Goal: Ask a question

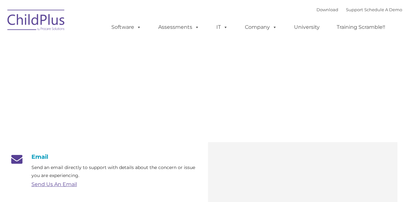
type input ""
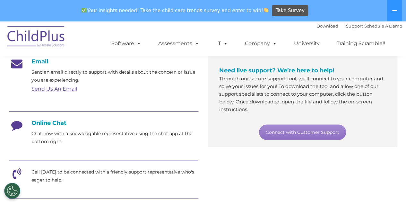
scroll to position [116, 0]
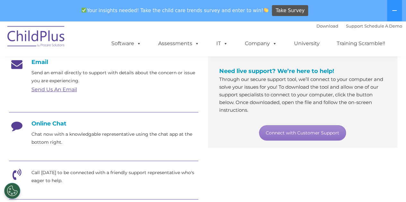
click at [307, 130] on link "Connect with Customer Support" at bounding box center [302, 132] width 87 height 15
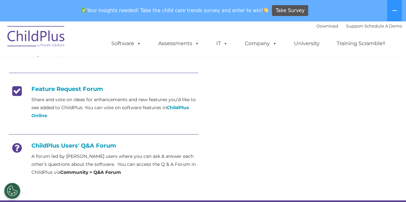
scroll to position [163, 0]
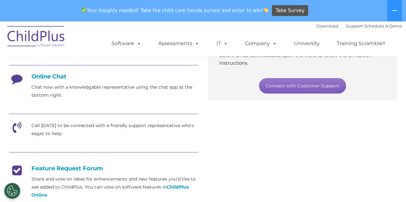
click at [304, 86] on link "Connect with Customer Support" at bounding box center [302, 85] width 87 height 15
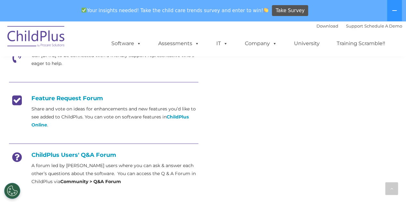
scroll to position [236, 0]
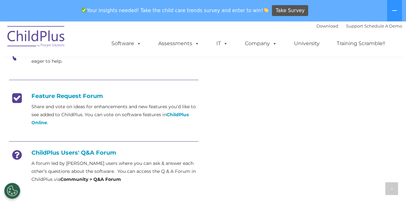
click at [39, 83] on div at bounding box center [103, 80] width 189 height 14
click at [346, 27] on link "Support" at bounding box center [354, 25] width 17 height 5
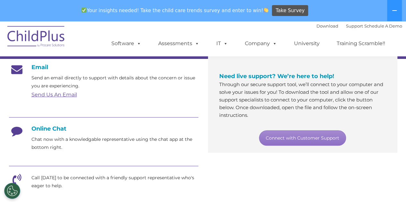
scroll to position [113, 0]
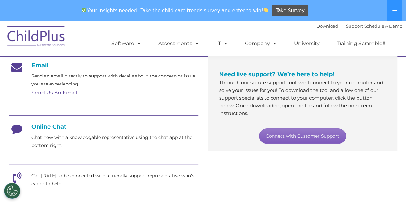
click at [313, 132] on link "Connect with Customer Support" at bounding box center [302, 136] width 87 height 15
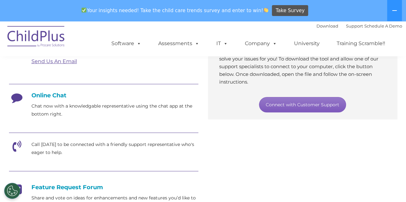
scroll to position [143, 0]
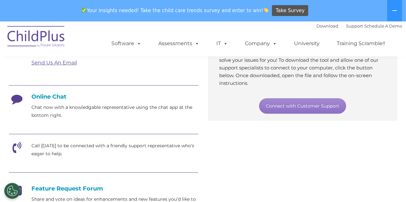
click at [48, 98] on h4 "Online Chat" at bounding box center [103, 96] width 189 height 7
click at [15, 100] on icon at bounding box center [17, 101] width 16 height 16
click at [10, 101] on icon at bounding box center [17, 101] width 16 height 16
click at [13, 98] on icon at bounding box center [17, 101] width 16 height 16
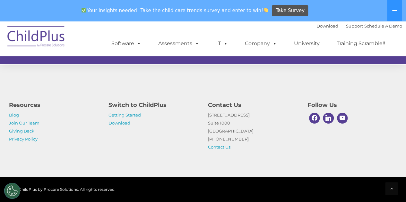
scroll to position [460, 0]
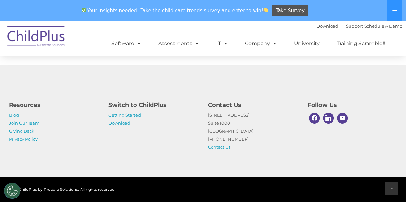
click at [393, 188] on div at bounding box center [391, 189] width 13 height 13
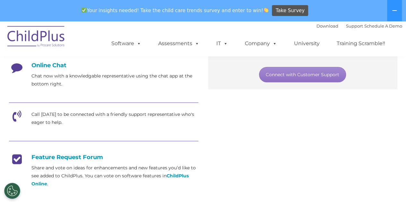
scroll to position [175, 0]
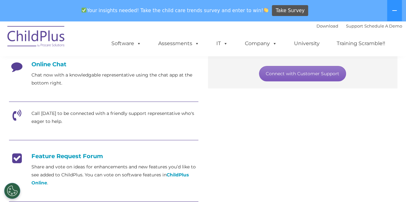
click at [318, 73] on link "Connect with Customer Support" at bounding box center [302, 73] width 87 height 15
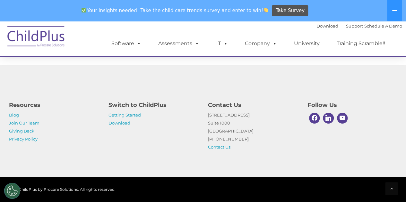
scroll to position [460, 0]
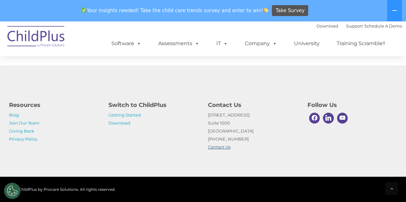
click at [218, 146] on link "Contact Us" at bounding box center [219, 147] width 22 height 5
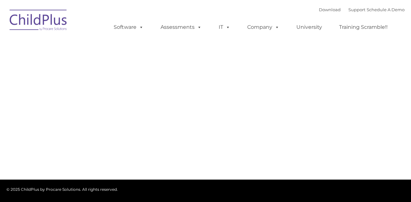
type input ""
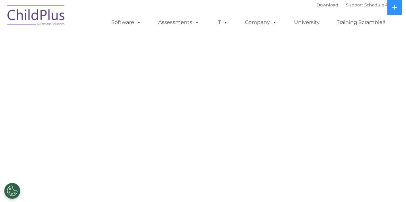
select select "MEDIUM"
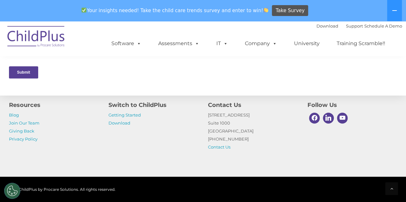
scroll to position [378, 0]
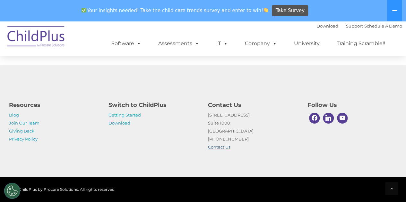
click at [213, 148] on link "Contact Us" at bounding box center [219, 147] width 22 height 5
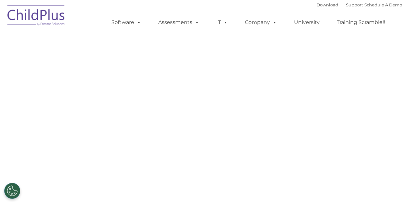
select select "MEDIUM"
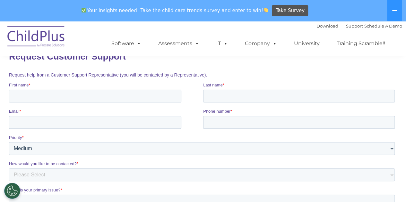
scroll to position [83, 0]
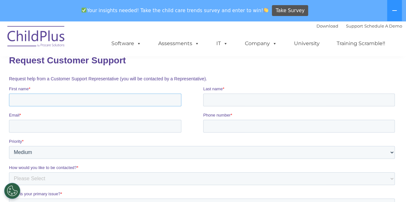
click at [70, 98] on input "First name *" at bounding box center [95, 100] width 172 height 13
type input "Ann"
type input "Jacobs"
type input "j"
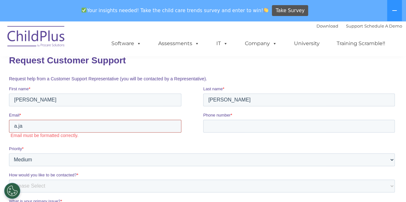
click at [49, 127] on input "a.ja" at bounding box center [95, 126] width 172 height 13
click at [49, 127] on input "a.jac" at bounding box center [95, 126] width 172 height 13
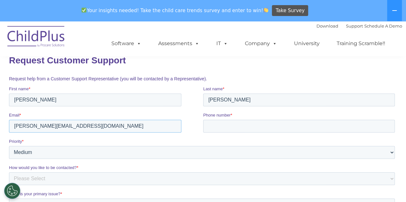
type input "a.jacobs@chccs.k12.nc.us"
click at [218, 122] on input "Phone number *" at bounding box center [298, 126] width 191 height 13
type input "9192598217"
click at [75, 153] on select "Please Select Low Medium High" at bounding box center [202, 152] width 386 height 13
select select "HIGH"
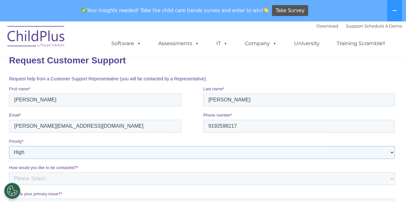
click at [9, 146] on select "Please Select Low Medium High" at bounding box center [202, 152] width 386 height 13
click at [71, 177] on select "Please Select Phone Email" at bounding box center [202, 179] width 386 height 13
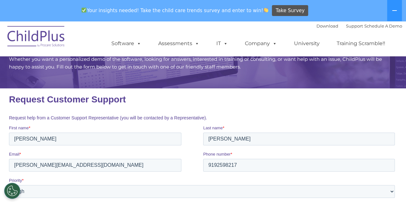
scroll to position [42, 0]
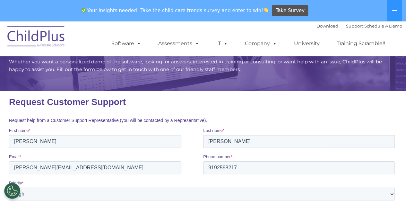
click at [49, 36] on img at bounding box center [36, 37] width 64 height 32
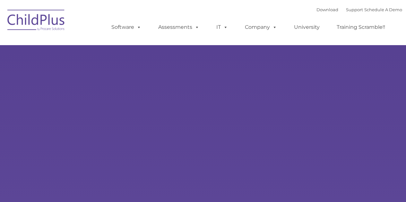
select select "MEDIUM"
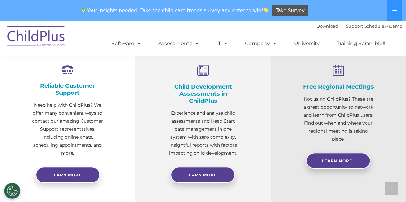
scroll to position [244, 0]
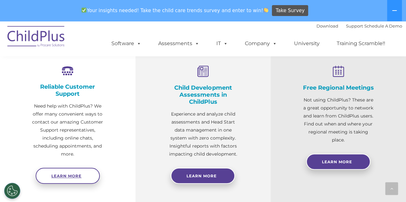
click at [67, 175] on span "Learn more" at bounding box center [66, 176] width 30 height 5
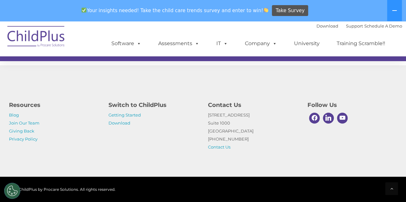
scroll to position [460, 0]
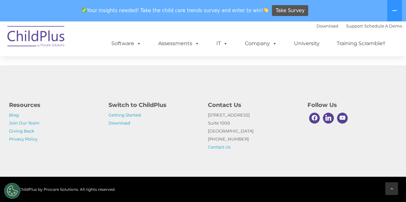
click at [391, 189] on icon at bounding box center [391, 189] width 3 height 4
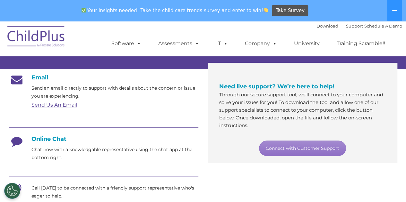
scroll to position [0, 0]
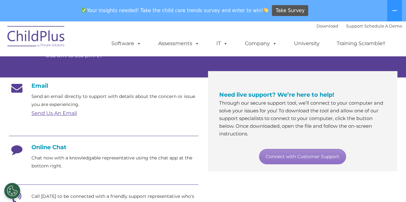
scroll to position [93, 0]
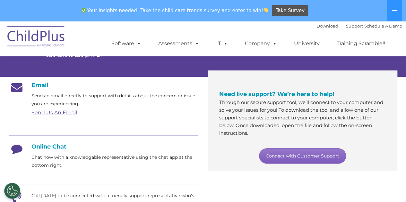
click at [322, 155] on link "Connect with Customer Support" at bounding box center [302, 156] width 87 height 15
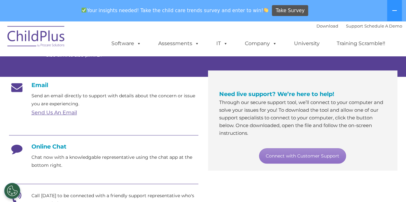
click at [280, 195] on div "Email Send an email directly to support with details about the concern or issue…" at bounding box center [203, 206] width 398 height 258
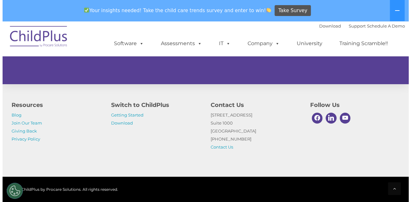
scroll to position [460, 0]
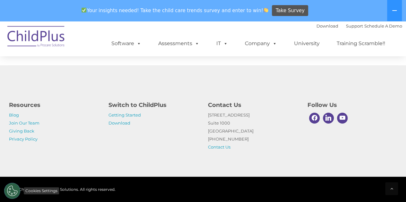
click at [8, 193] on button "Cookies Settings" at bounding box center [12, 191] width 16 height 16
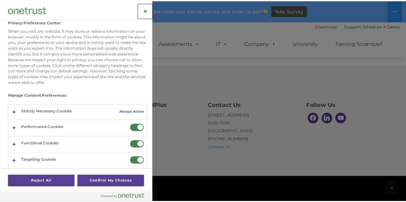
scroll to position [0, 0]
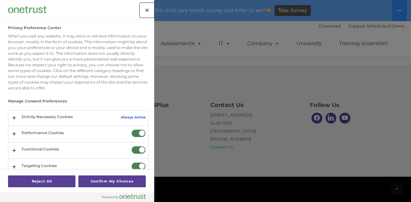
click at [151, 13] on button "Close" at bounding box center [147, 10] width 14 height 14
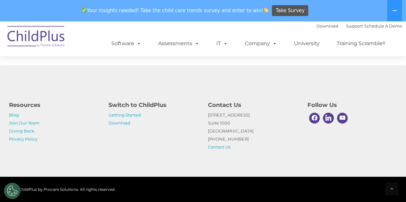
click at [250, 12] on span "Your insights needed! Take the child care trends survey and enter to win!" at bounding box center [175, 10] width 192 height 13
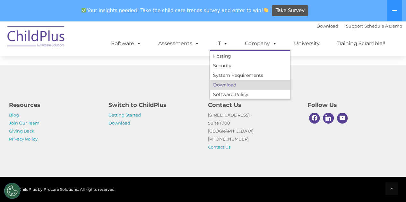
click at [223, 83] on link "Download" at bounding box center [250, 85] width 80 height 10
